Goal: Navigation & Orientation: Find specific page/section

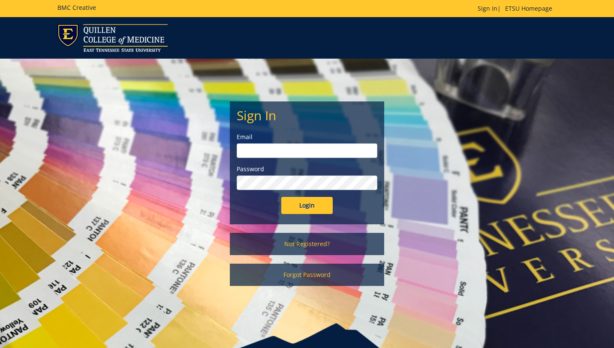
type input "[EMAIL_ADDRESS][DOMAIN_NAME]"
click at [320, 205] on input "Login" at bounding box center [306, 205] width 51 height 17
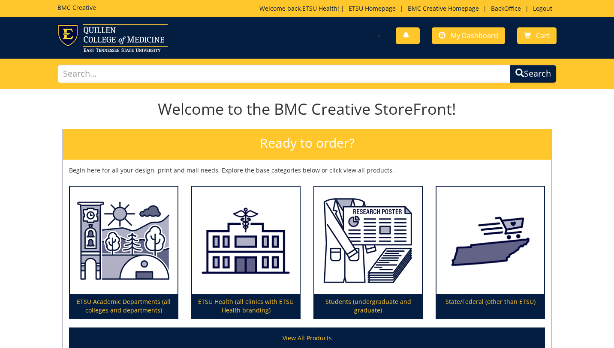
click at [504, 12] on p "Welcome back, ETSU Health ! | ETSU Homepage | BMC Creative Homepage | BackOffic…" at bounding box center [407, 8] width 297 height 9
click at [501, 7] on link "BackOffice" at bounding box center [505, 8] width 39 height 8
